Goal: Register for event/course

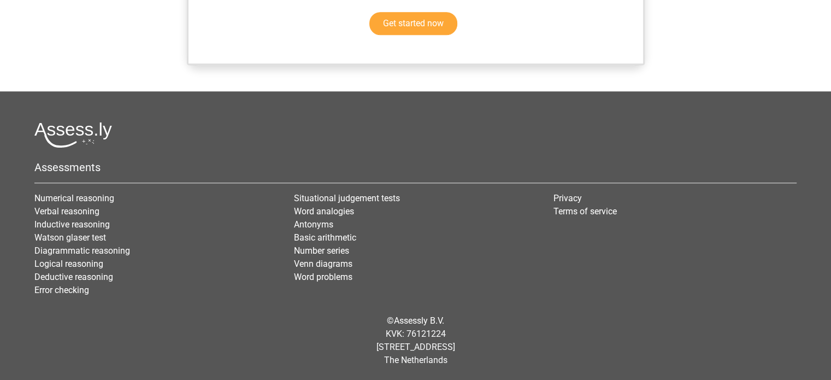
scroll to position [1471, 0]
click at [0, 0] on circle at bounding box center [0, 0] width 0 height 0
click at [0, 0] on polygon at bounding box center [0, 0] width 0 height 0
click at [0, 0] on div "10" at bounding box center [0, 0] width 0 height 0
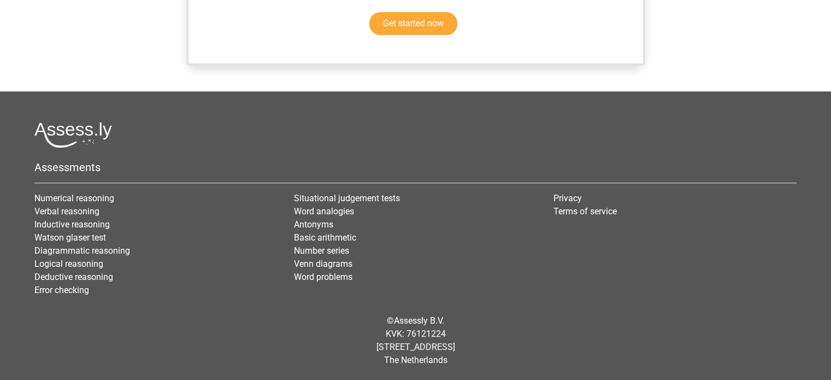
scroll to position [2510, 0]
